Goal: Information Seeking & Learning: Understand process/instructions

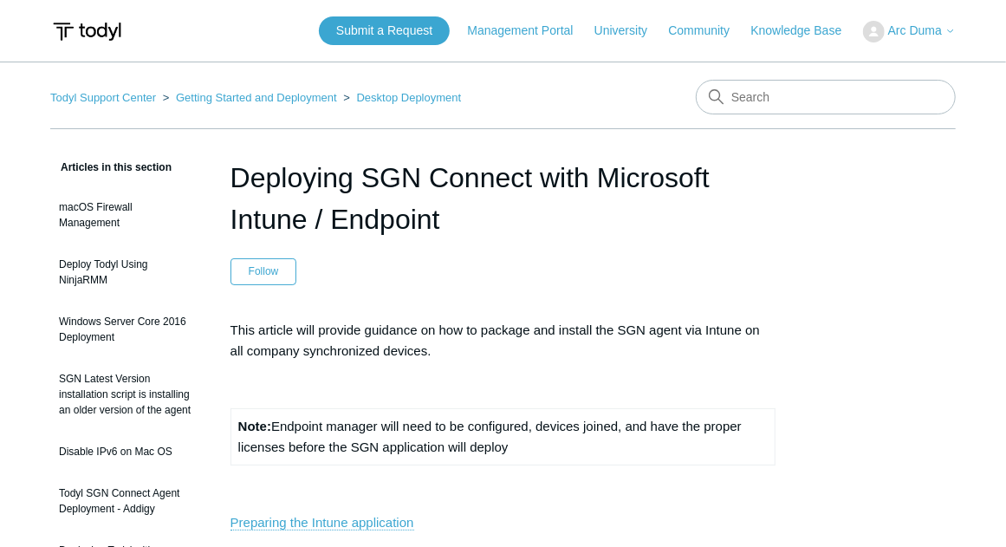
click at [692, 257] on header "Deploying SGN Connect with Microsoft Intune / Endpoint Follow Not yet followed …" at bounding box center [504, 221] width 546 height 128
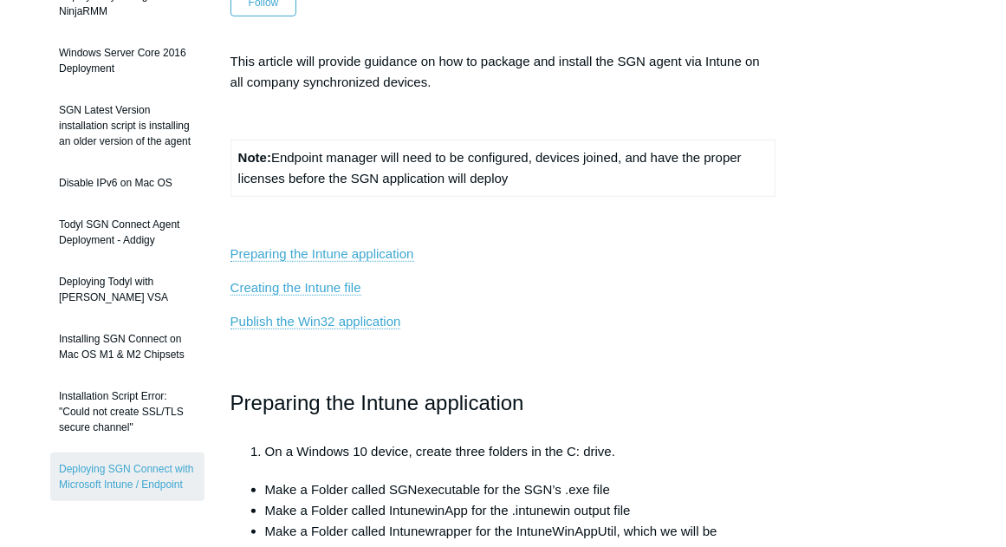
scroll to position [347, 0]
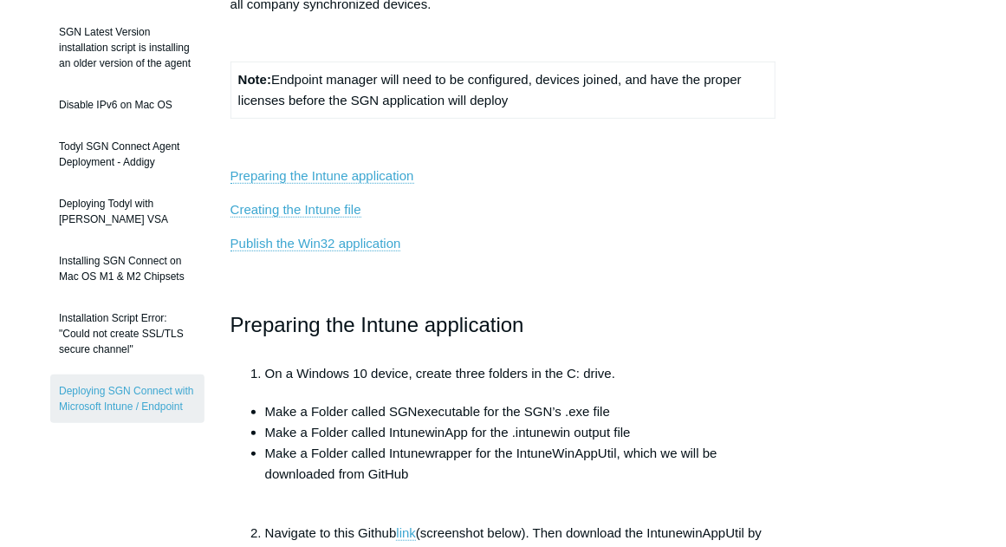
click at [727, 327] on h1 "Preparing the Intune application" at bounding box center [504, 323] width 546 height 44
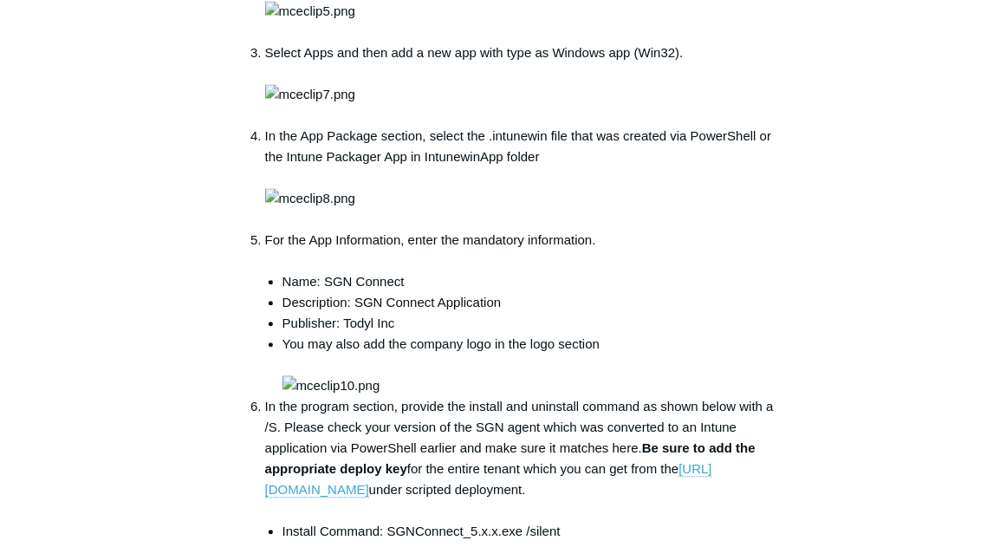
scroll to position [1617, 0]
click at [925, 340] on div "Articles in this section macOS Firewall Management Deploy Todyl Using NinjaRMM …" at bounding box center [503, 226] width 906 height 3373
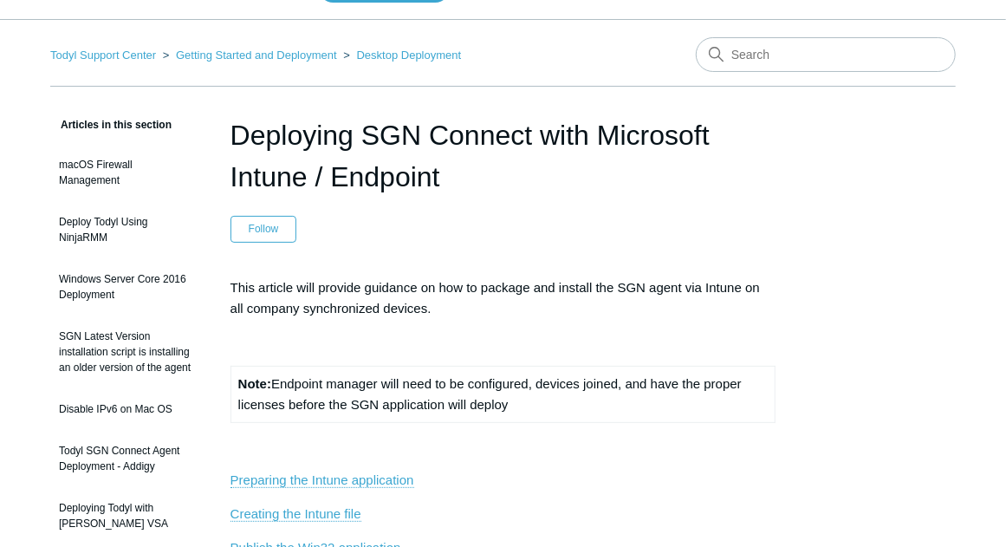
scroll to position [0, 0]
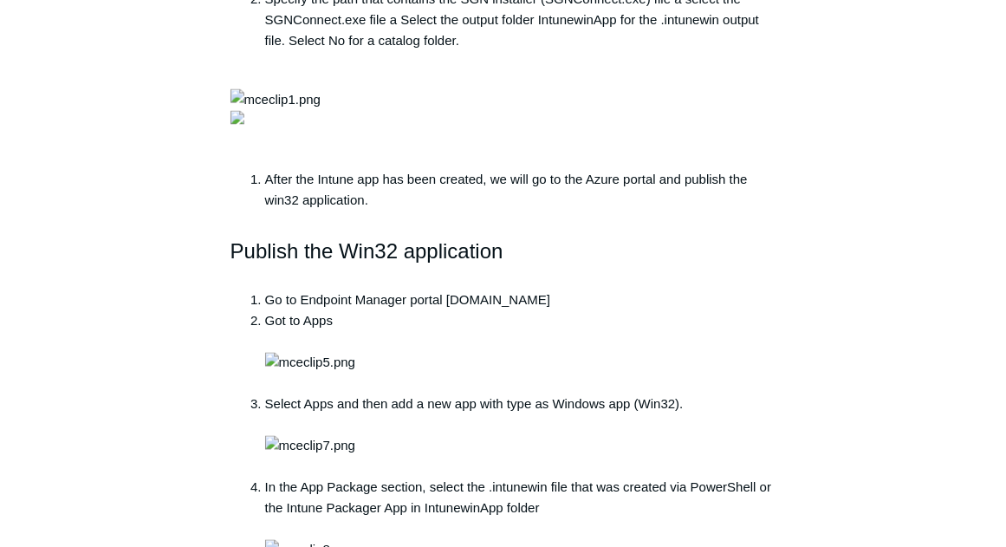
scroll to position [1328, 0]
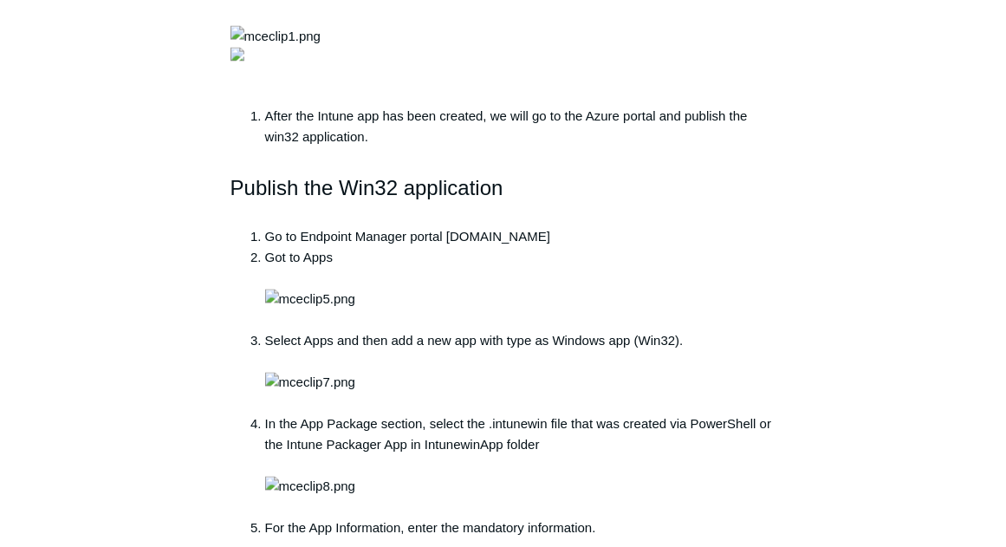
click at [835, 302] on div "Articles in this section macOS Firewall Management Deploy Todyl Using NinjaRMM …" at bounding box center [503, 514] width 906 height 3373
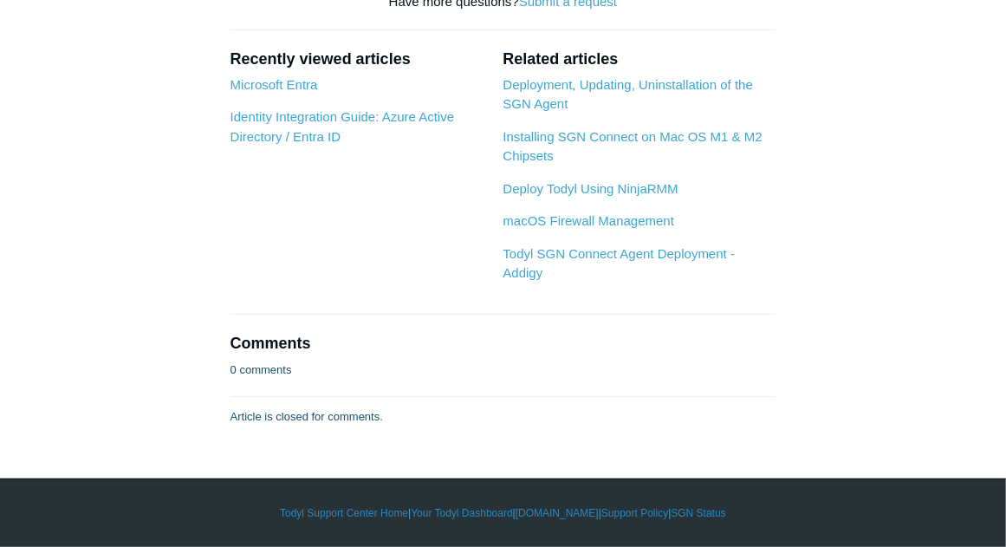
scroll to position [5109, 0]
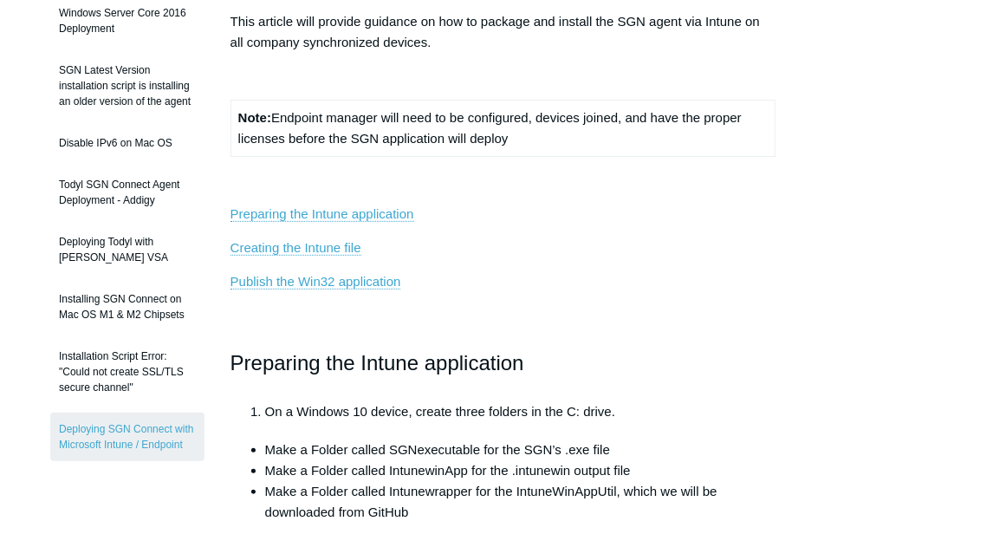
scroll to position [0, 0]
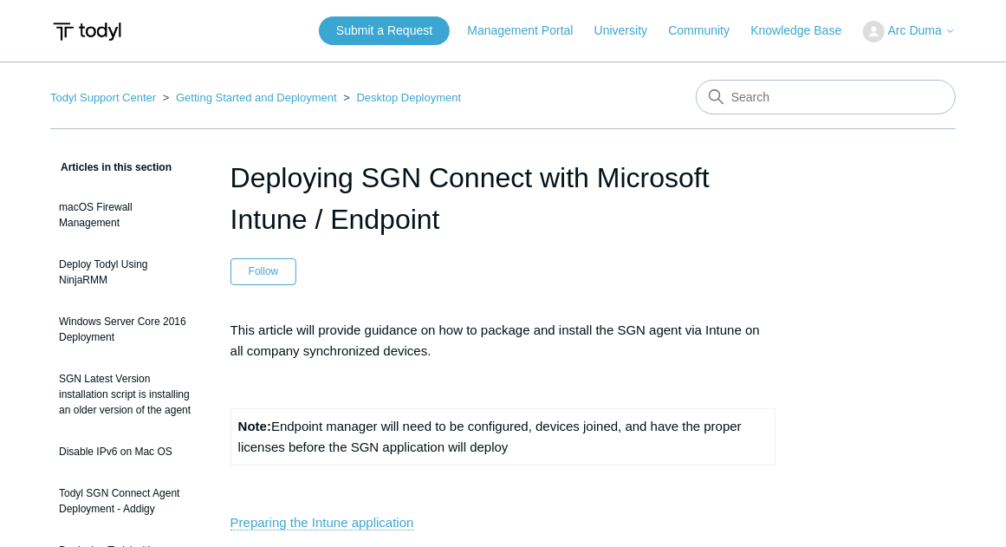
click at [478, 327] on p "This article will provide guidance on how to package and install the SGN agent …" at bounding box center [504, 341] width 546 height 42
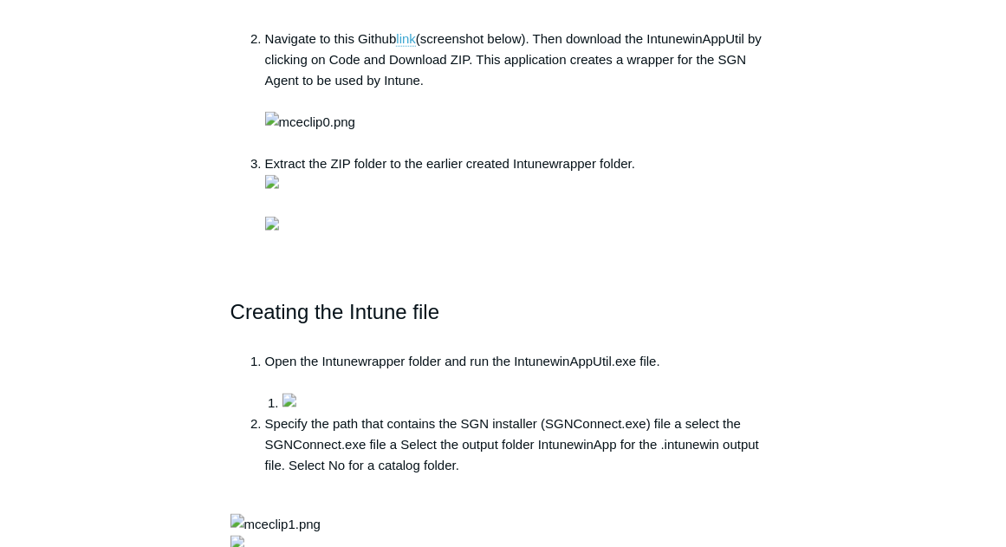
scroll to position [867, 0]
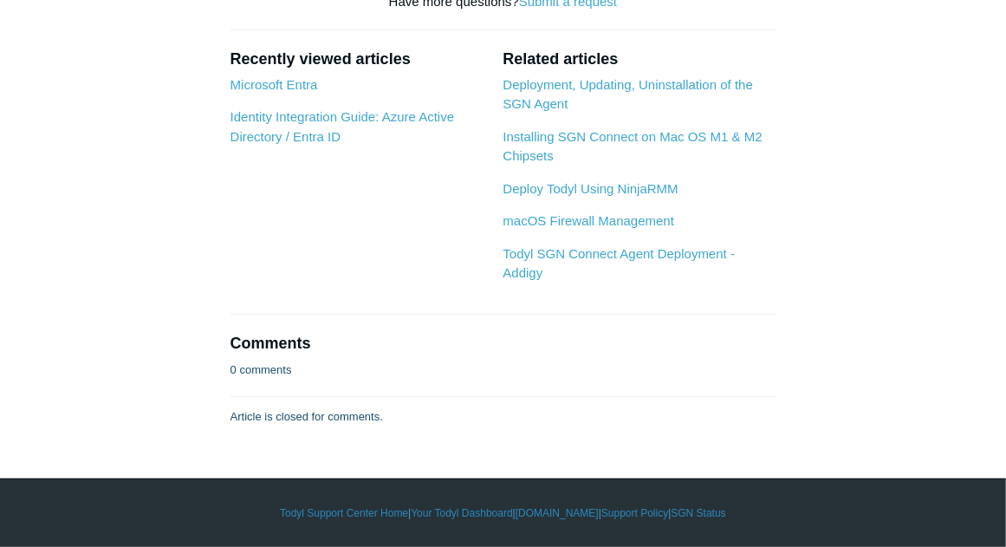
scroll to position [5430, 0]
